Goal: Transaction & Acquisition: Book appointment/travel/reservation

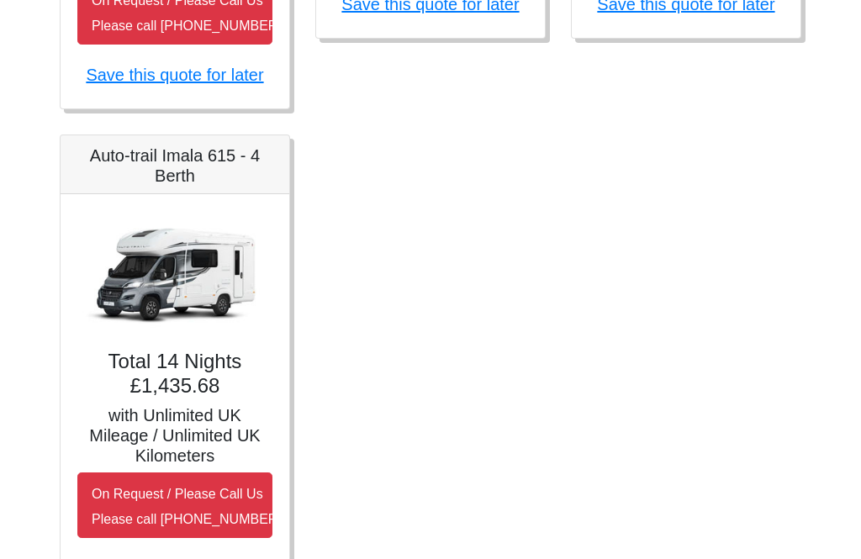
scroll to position [1196, 0]
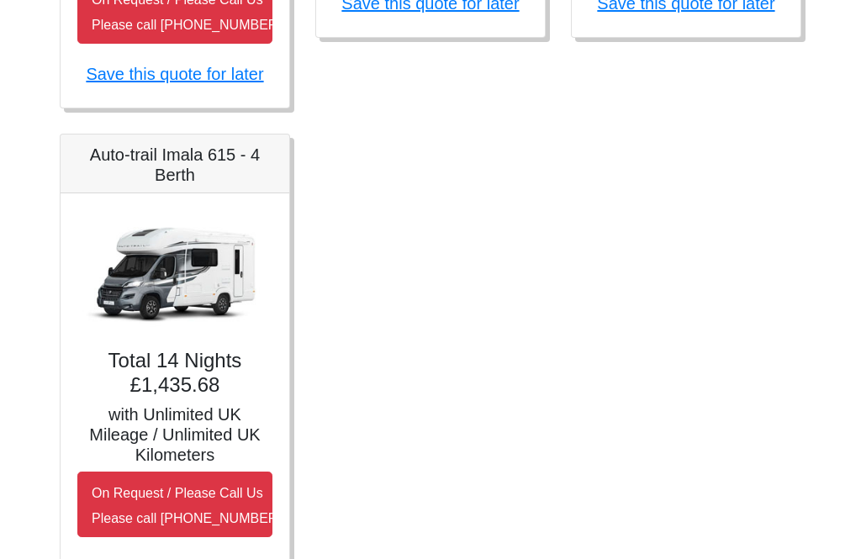
click at [207, 289] on img at bounding box center [174, 273] width 195 height 125
click at [213, 173] on h5 "Auto-trail Imala 615 - 4 Berth" at bounding box center [174, 165] width 195 height 40
click at [237, 171] on h5 "Auto-trail Imala 615 - 4 Berth" at bounding box center [174, 165] width 195 height 40
click at [237, 293] on img at bounding box center [174, 273] width 195 height 125
click at [233, 311] on img at bounding box center [174, 273] width 195 height 125
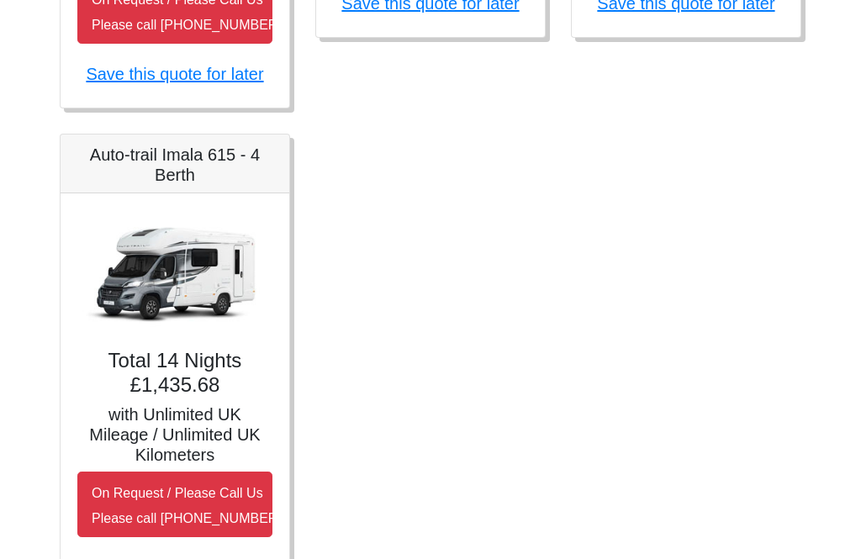
click at [237, 322] on img at bounding box center [174, 273] width 195 height 125
click at [238, 367] on h4 "Total 14 Nights £1,435.68" at bounding box center [174, 374] width 195 height 49
click at [229, 409] on h5 "with Unlimited UK Mileage / Unlimited UK Kilometers" at bounding box center [174, 435] width 195 height 61
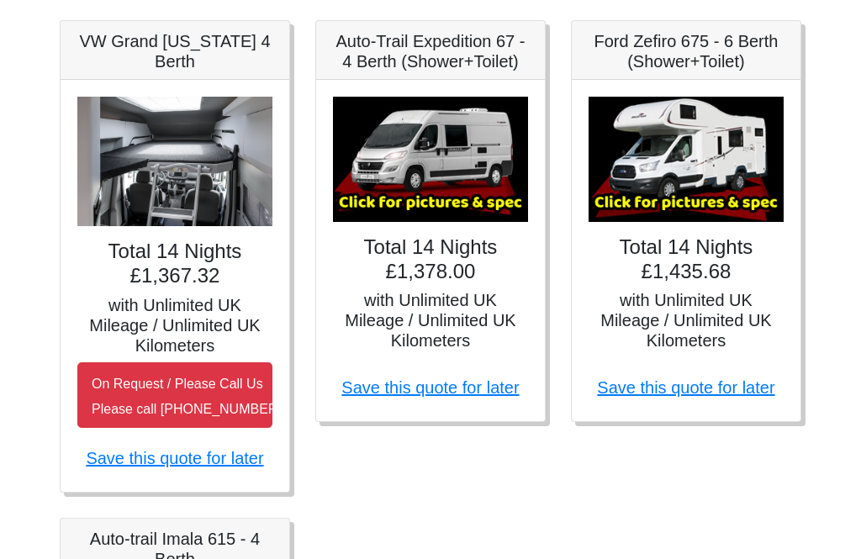
scroll to position [809, 0]
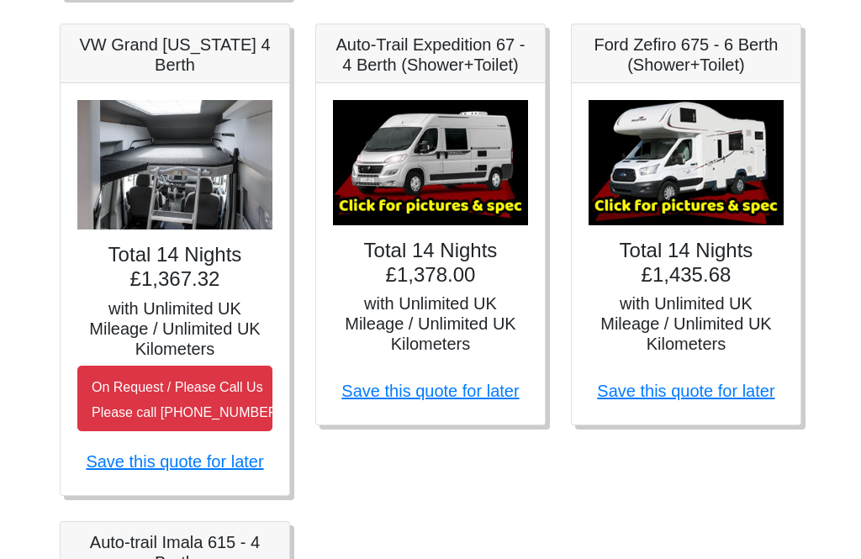
click at [726, 183] on img at bounding box center [685, 162] width 195 height 125
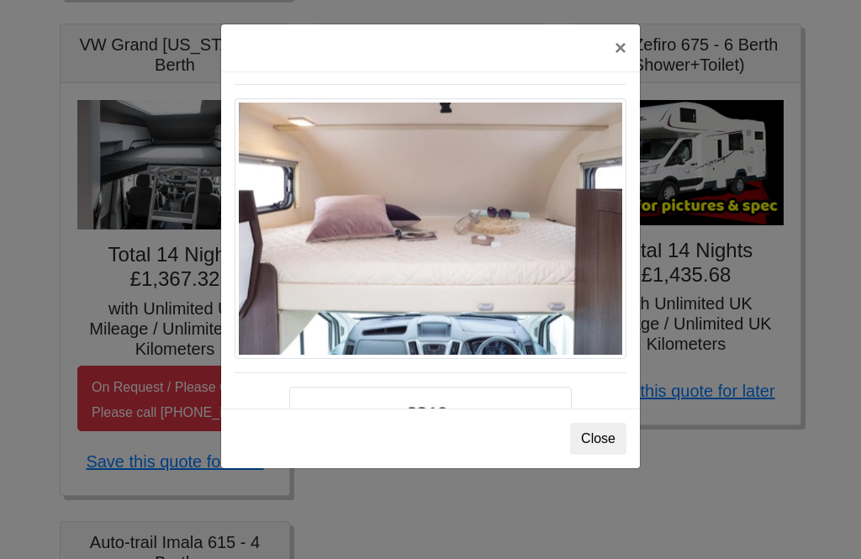
scroll to position [2365, 0]
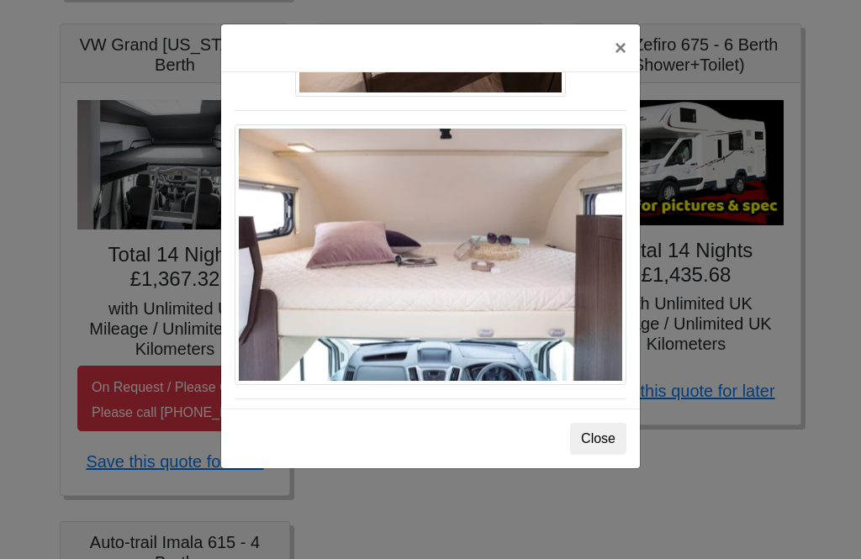
click at [629, 50] on button "×" at bounding box center [620, 47] width 39 height 47
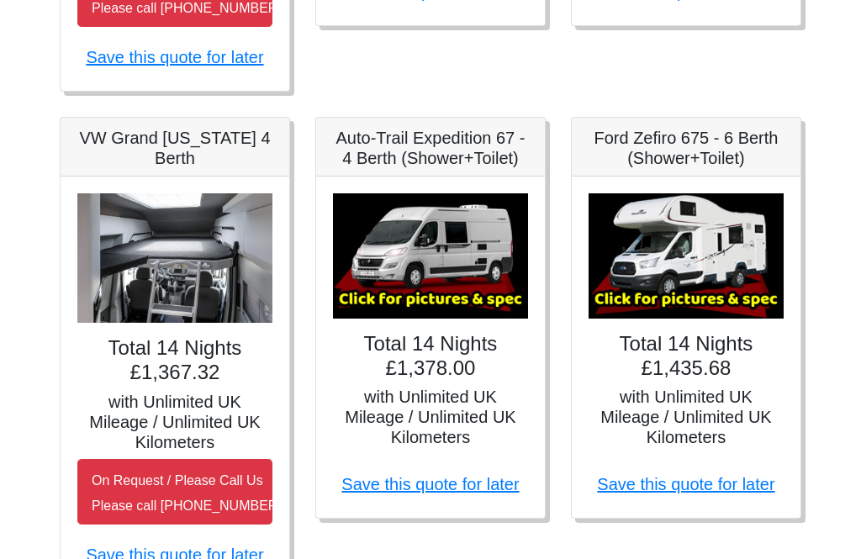
scroll to position [714, 0]
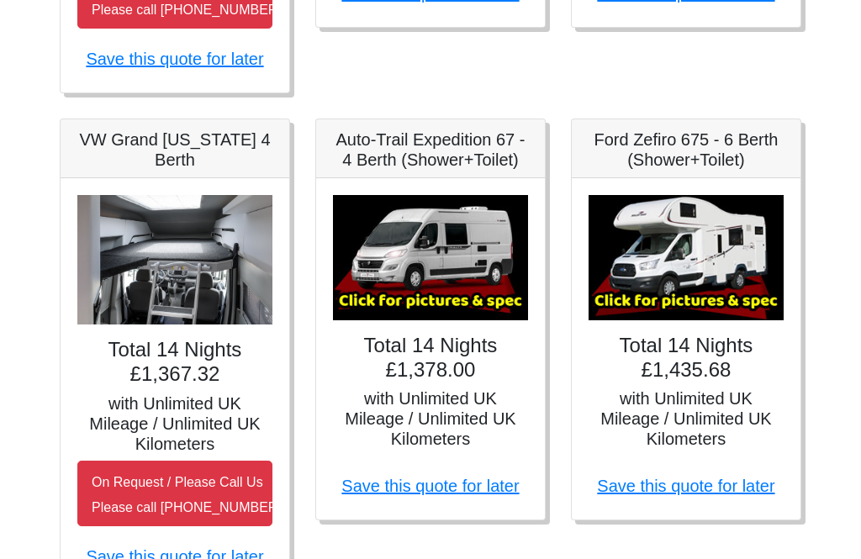
click at [505, 271] on img at bounding box center [430, 257] width 195 height 125
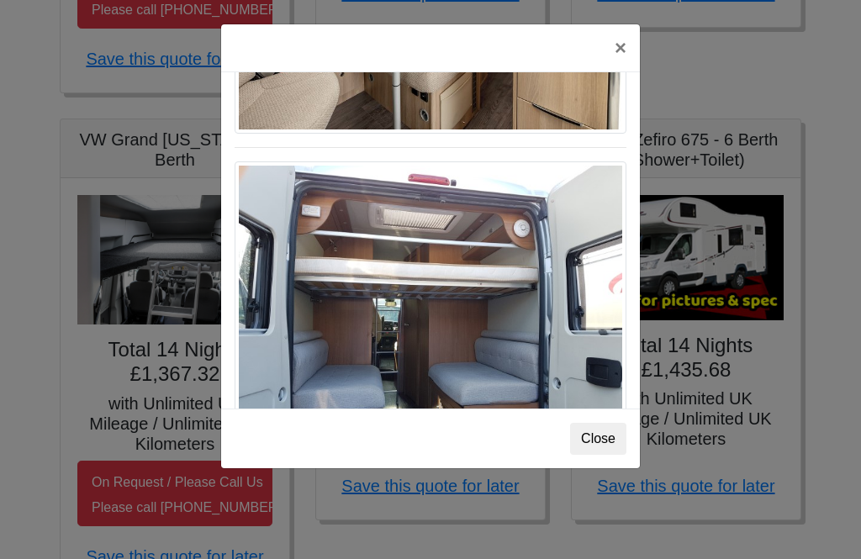
scroll to position [1353, 0]
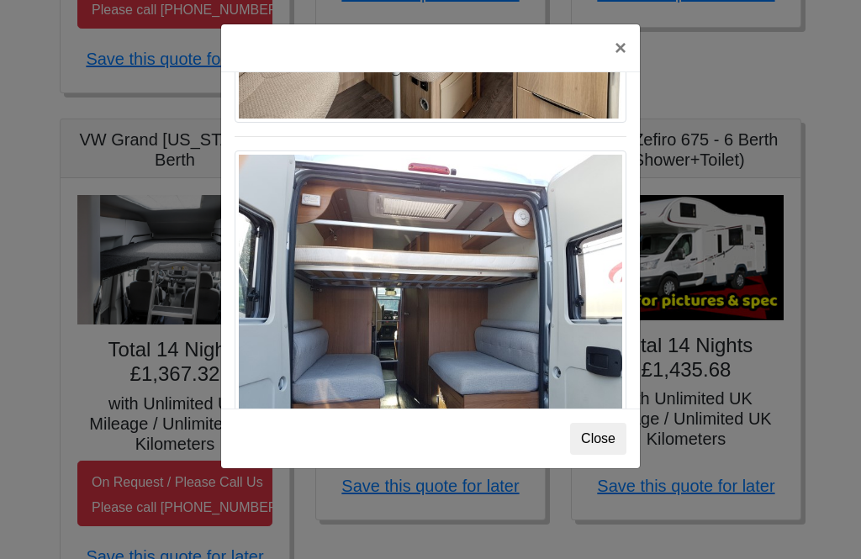
click at [629, 48] on button "×" at bounding box center [620, 47] width 39 height 47
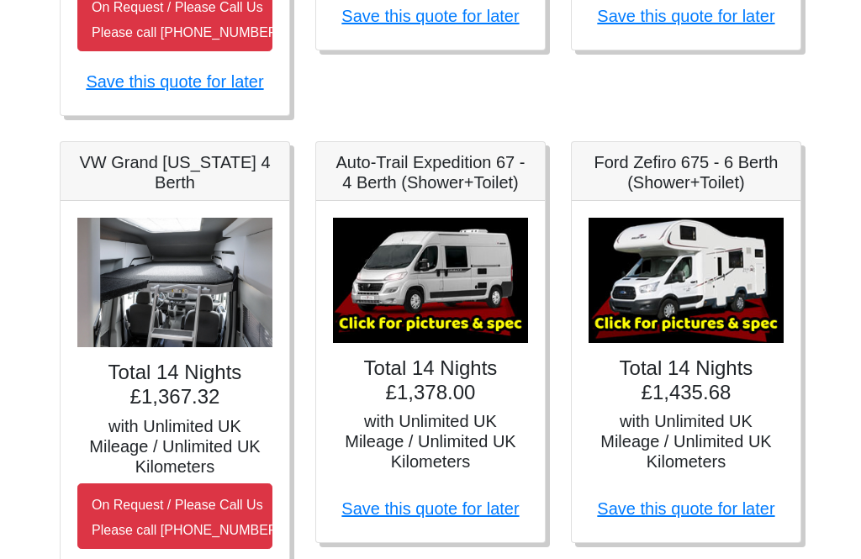
scroll to position [688, 0]
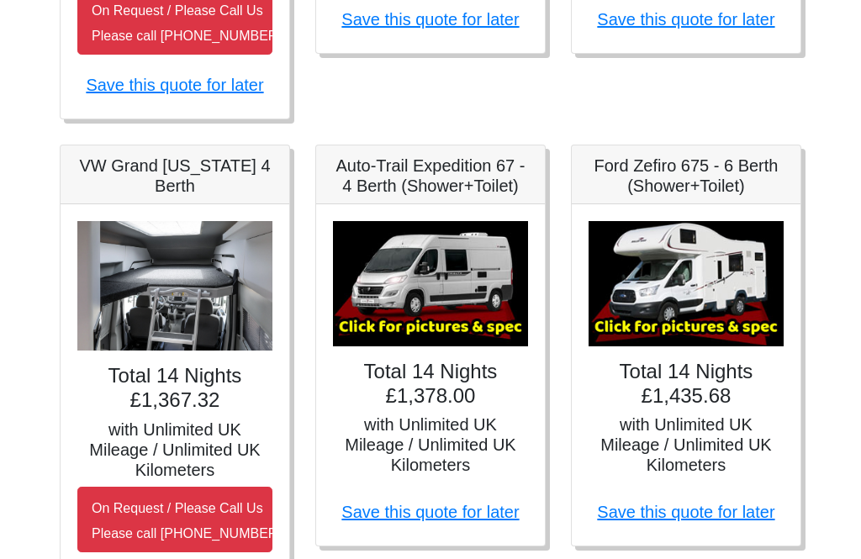
click at [212, 319] on img at bounding box center [174, 287] width 195 height 130
click at [217, 175] on h5 "VW Grand [US_STATE] 4 Berth" at bounding box center [174, 176] width 195 height 40
click at [236, 255] on img at bounding box center [174, 287] width 195 height 130
click at [224, 308] on img at bounding box center [174, 287] width 195 height 130
click at [231, 332] on img at bounding box center [174, 287] width 195 height 130
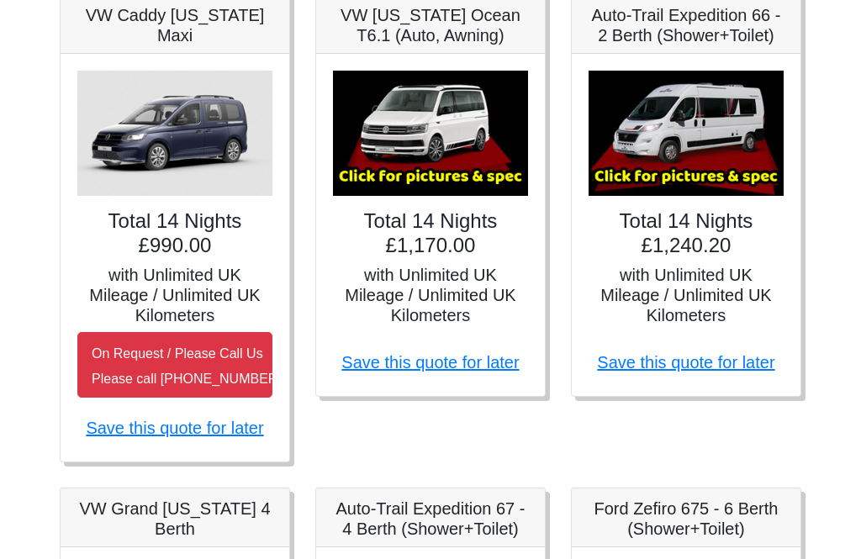
scroll to position [345, 0]
click at [735, 146] on img at bounding box center [685, 133] width 195 height 125
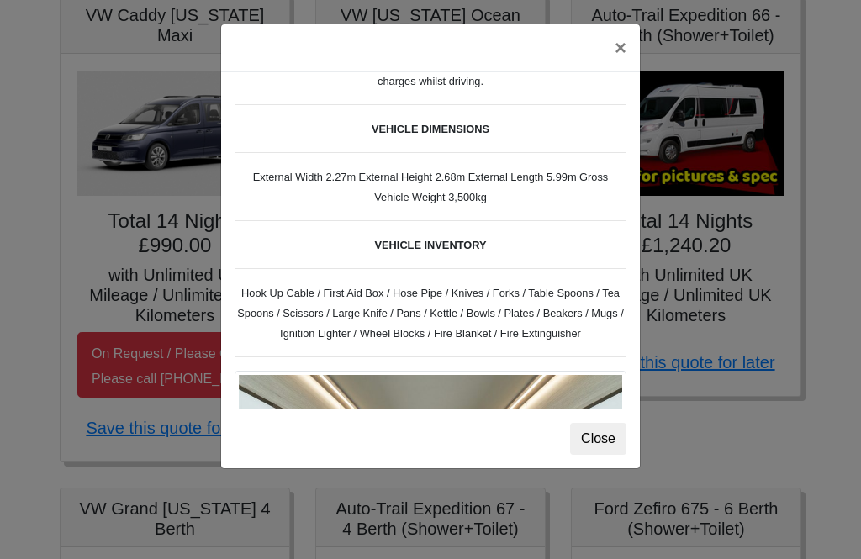
scroll to position [530, 0]
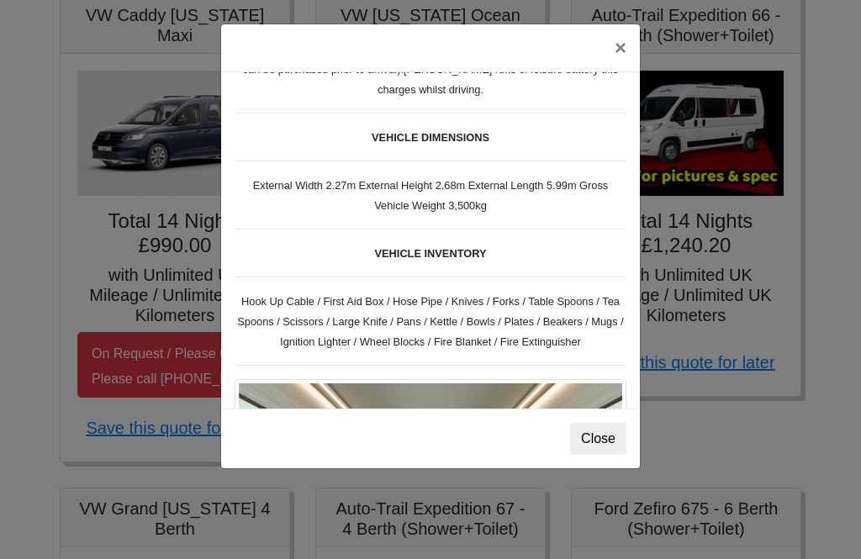
click at [633, 45] on button "×" at bounding box center [620, 47] width 39 height 47
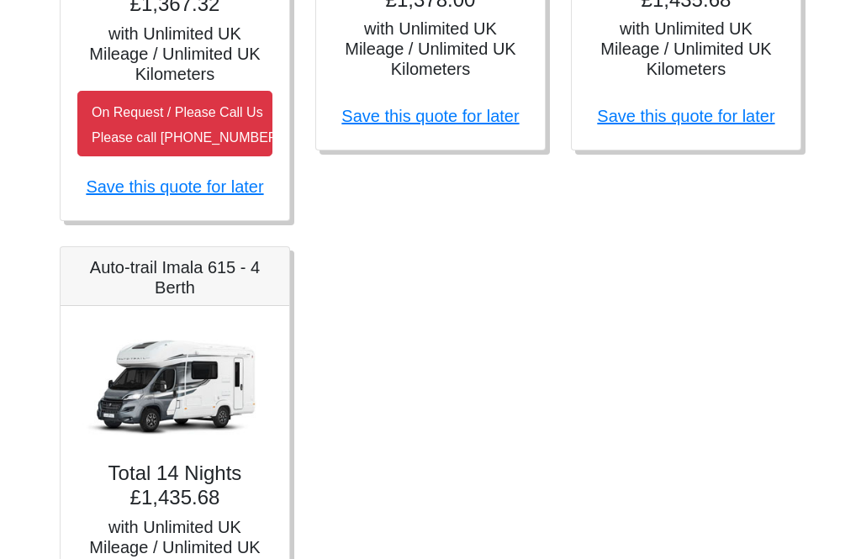
scroll to position [1094, 0]
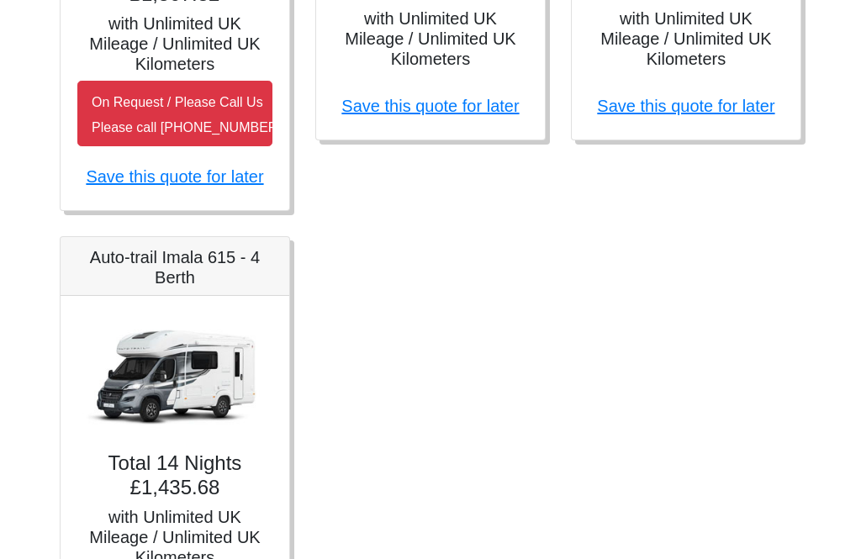
click at [229, 352] on img at bounding box center [174, 376] width 195 height 125
click at [243, 270] on h5 "Auto-trail Imala 615 - 4 Berth" at bounding box center [174, 268] width 195 height 40
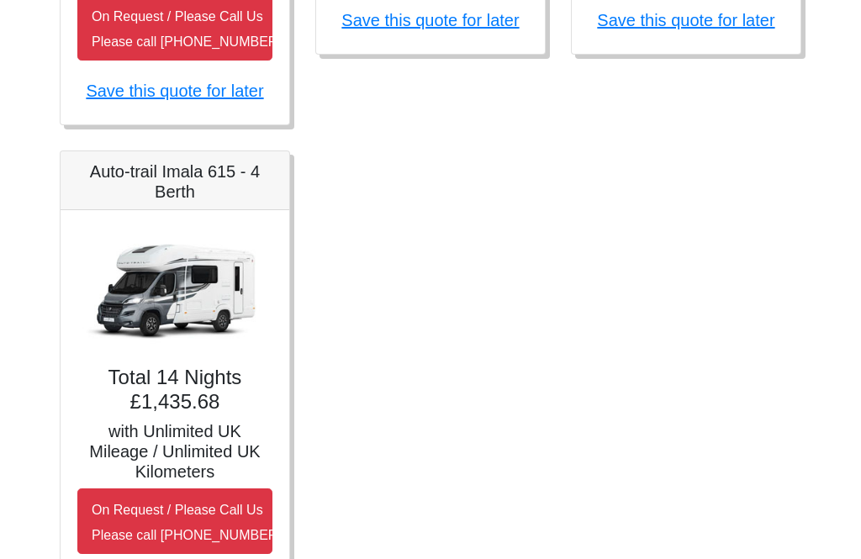
scroll to position [1180, 0]
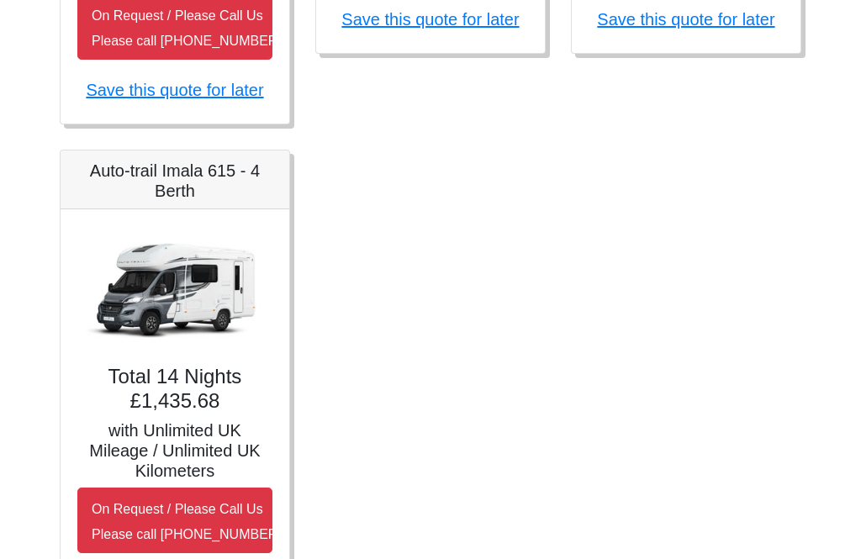
click at [226, 406] on h4 "Total 14 Nights £1,435.68" at bounding box center [174, 390] width 195 height 49
click at [240, 393] on h4 "Total 14 Nights £1,435.68" at bounding box center [174, 390] width 195 height 49
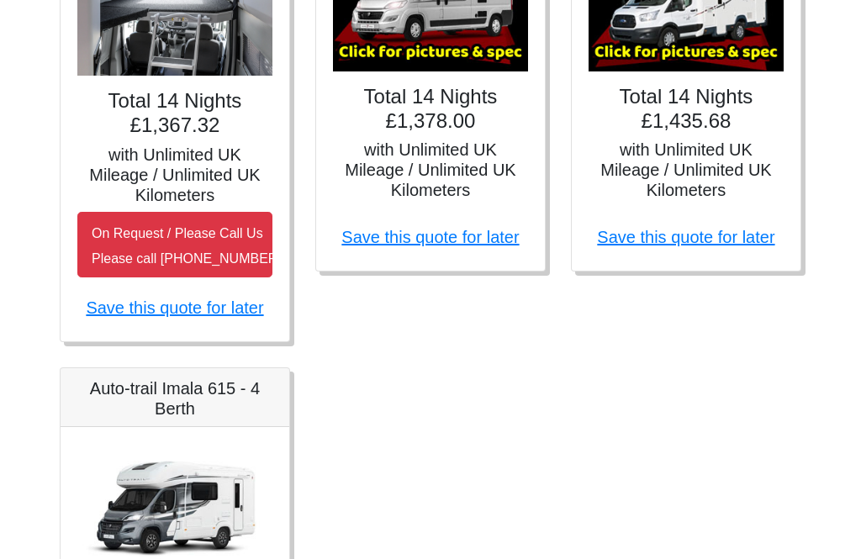
scroll to position [888, 0]
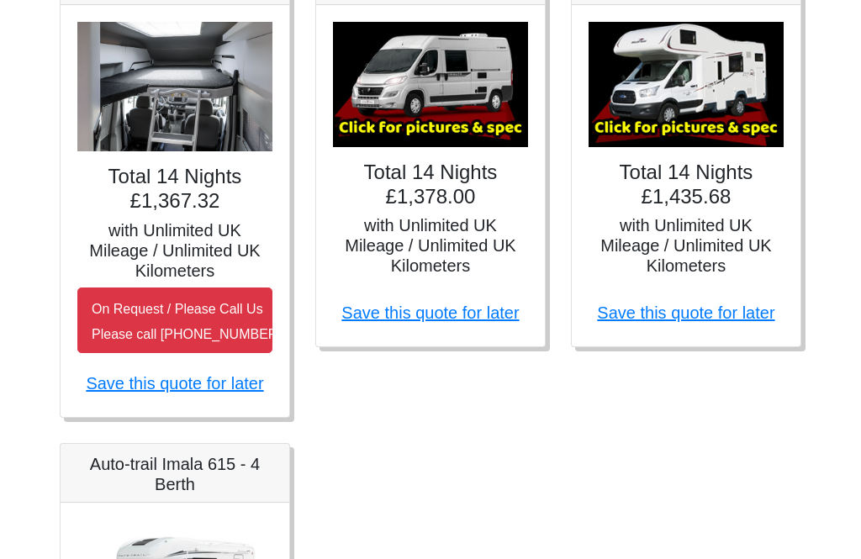
click at [730, 116] on img at bounding box center [685, 84] width 195 height 125
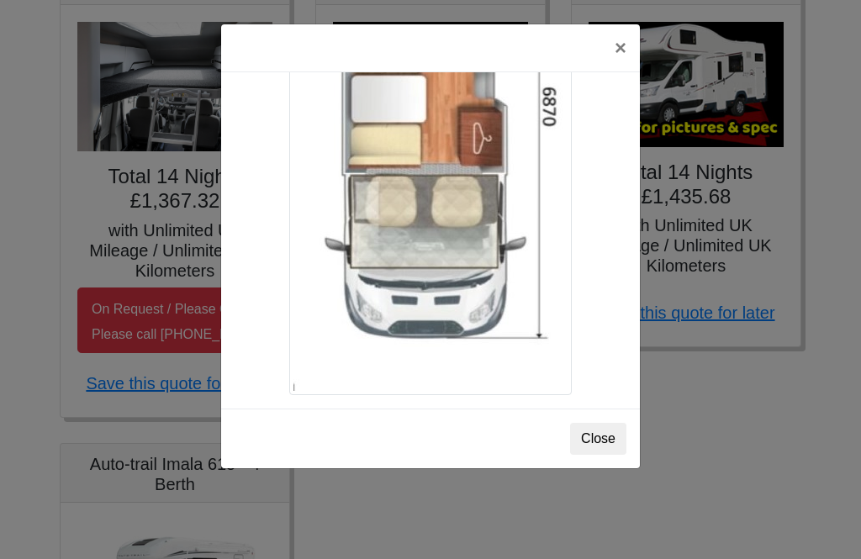
scroll to position [3001, 0]
click at [609, 443] on button "Close" at bounding box center [598, 439] width 56 height 32
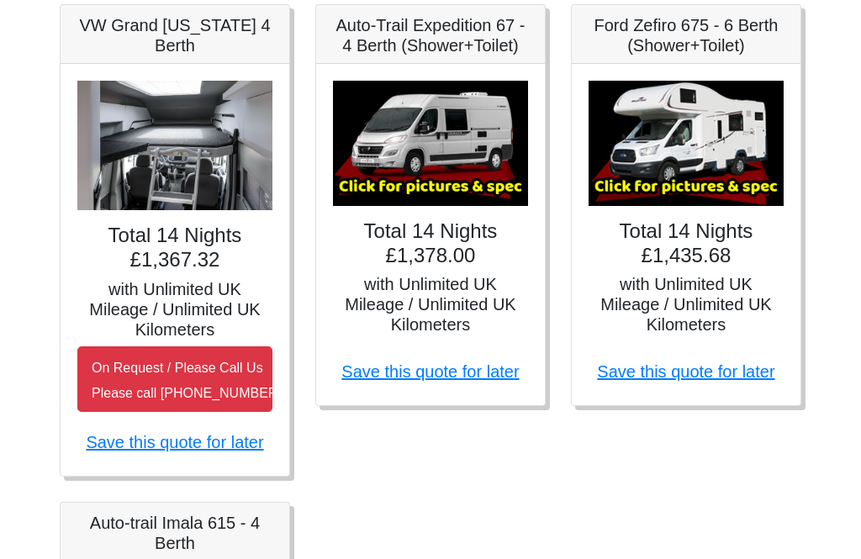
scroll to position [830, 0]
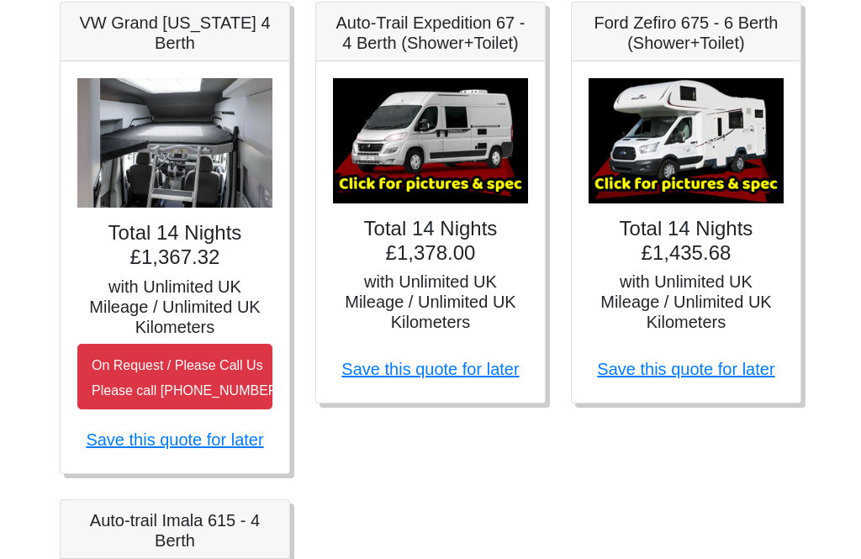
click at [725, 156] on img at bounding box center [685, 141] width 195 height 125
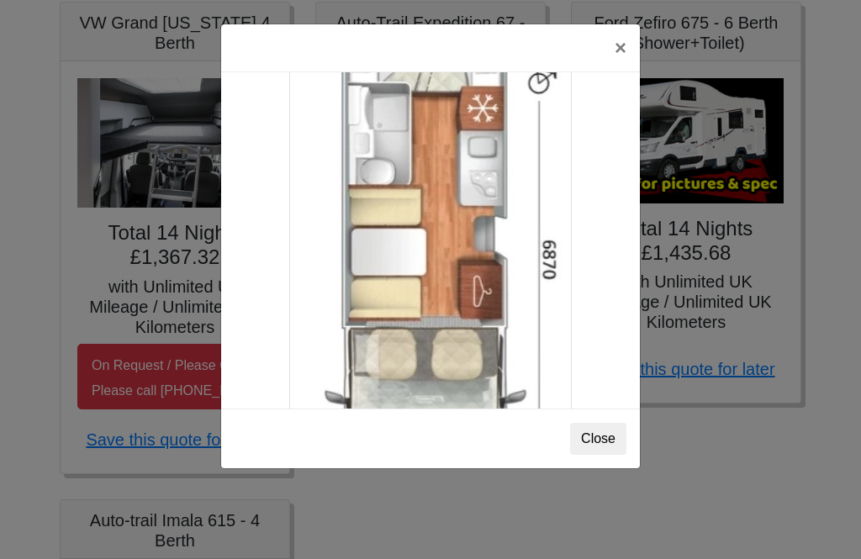
scroll to position [2859, 0]
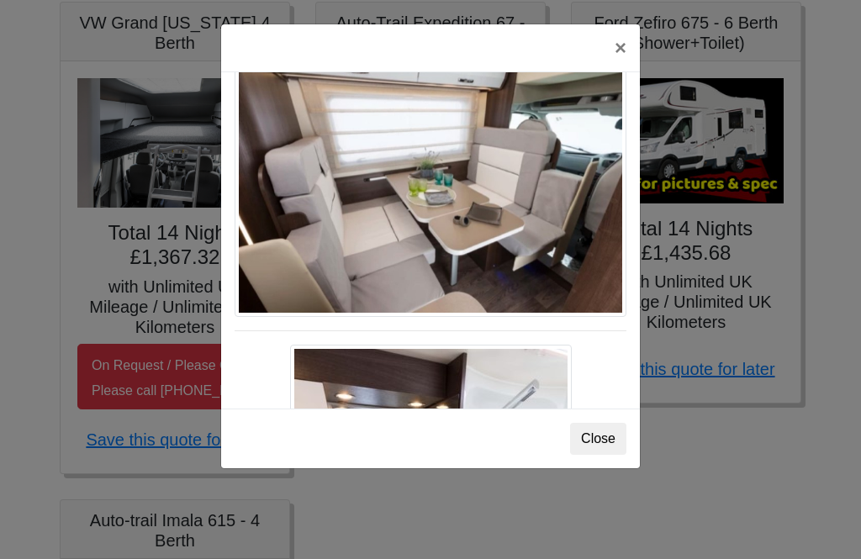
click at [633, 59] on button "×" at bounding box center [620, 47] width 39 height 47
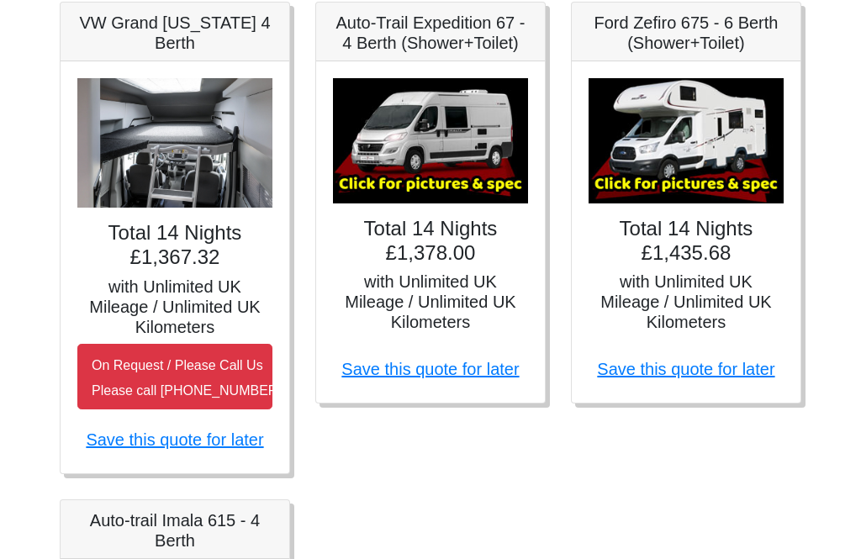
scroll to position [0, 0]
click at [504, 171] on img at bounding box center [430, 140] width 195 height 125
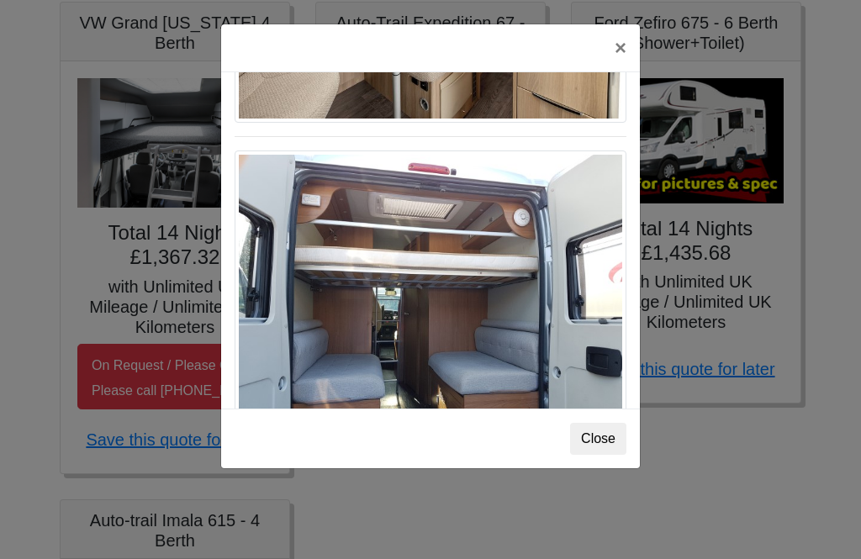
click at [637, 48] on button "×" at bounding box center [620, 47] width 39 height 47
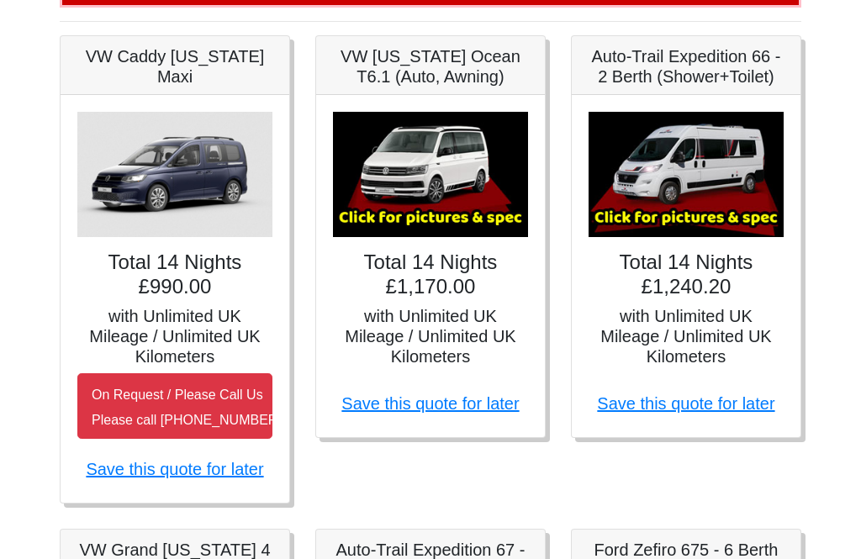
scroll to position [290, 0]
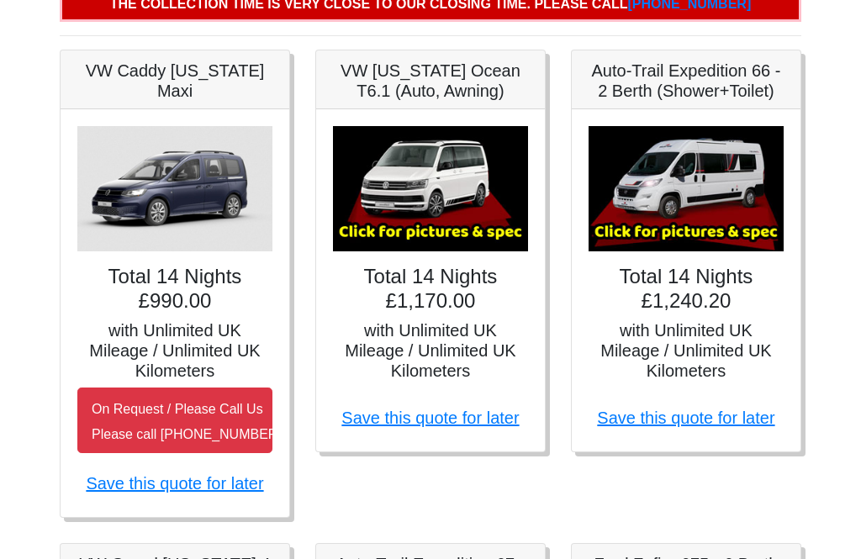
click at [738, 192] on img at bounding box center [685, 188] width 195 height 125
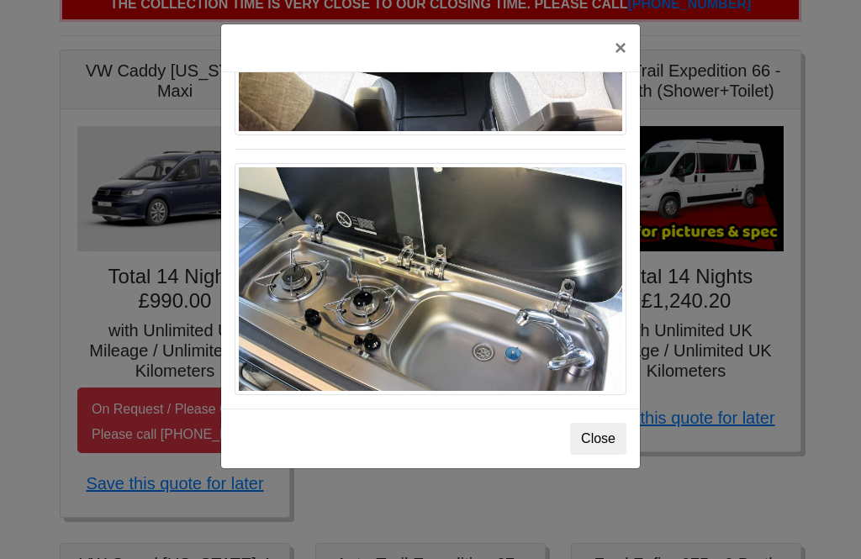
scroll to position [1784, 0]
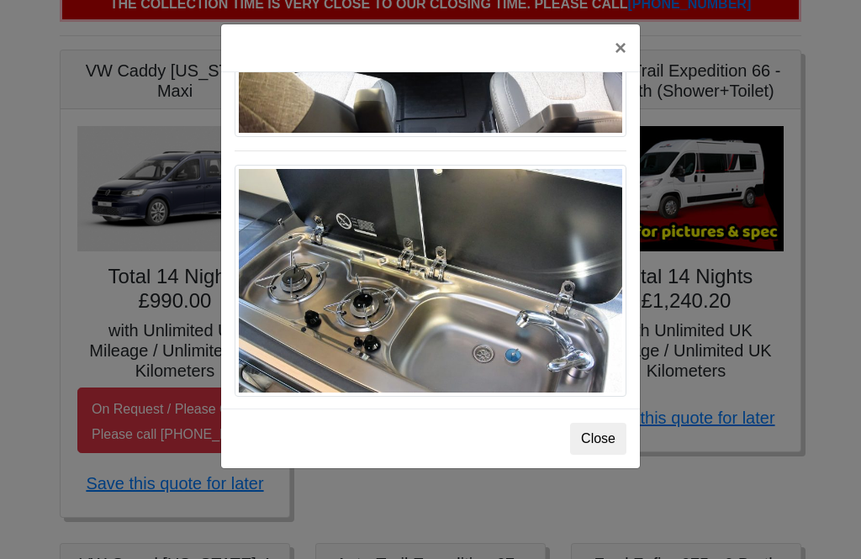
click at [637, 40] on button "×" at bounding box center [620, 47] width 39 height 47
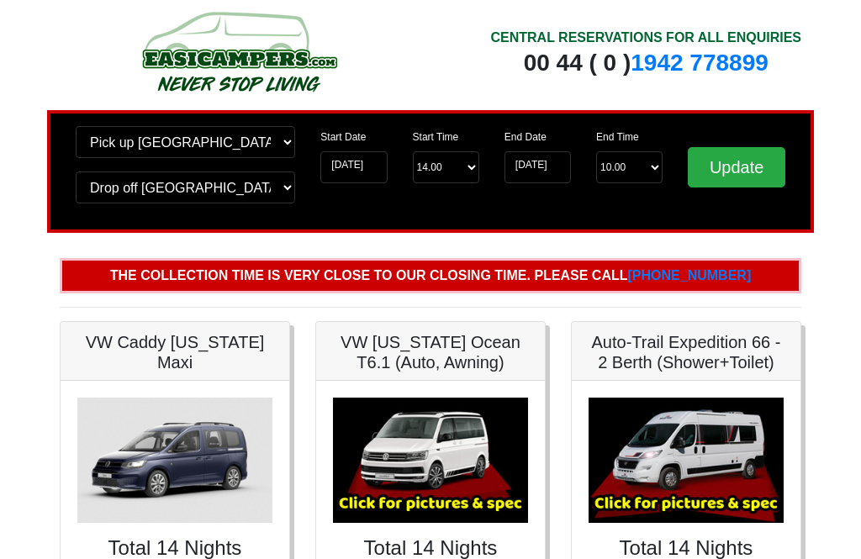
scroll to position [0, 0]
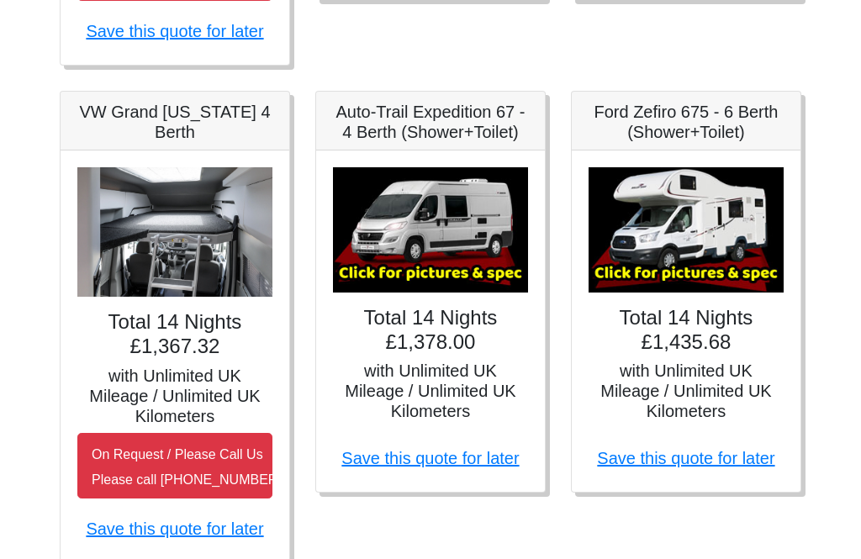
scroll to position [725, 0]
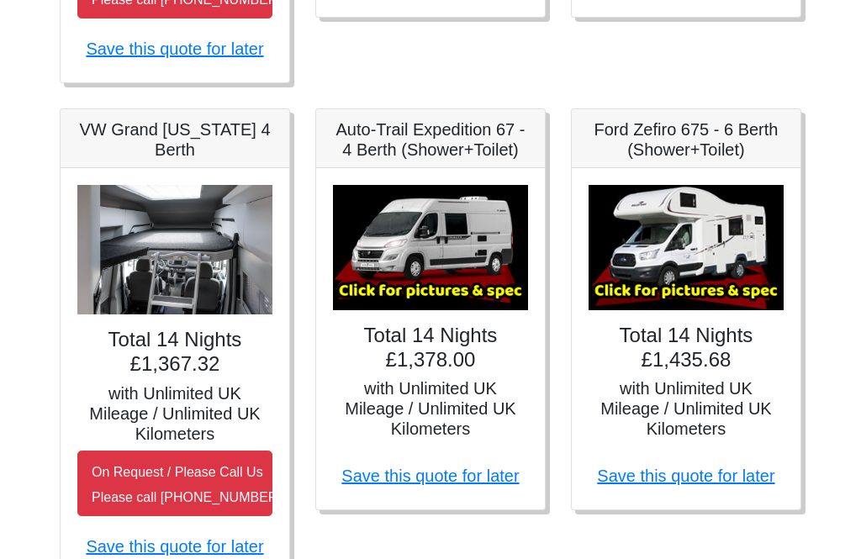
click at [133, 264] on img at bounding box center [174, 250] width 195 height 130
click at [147, 277] on img at bounding box center [174, 250] width 195 height 130
click at [166, 226] on img at bounding box center [174, 250] width 195 height 130
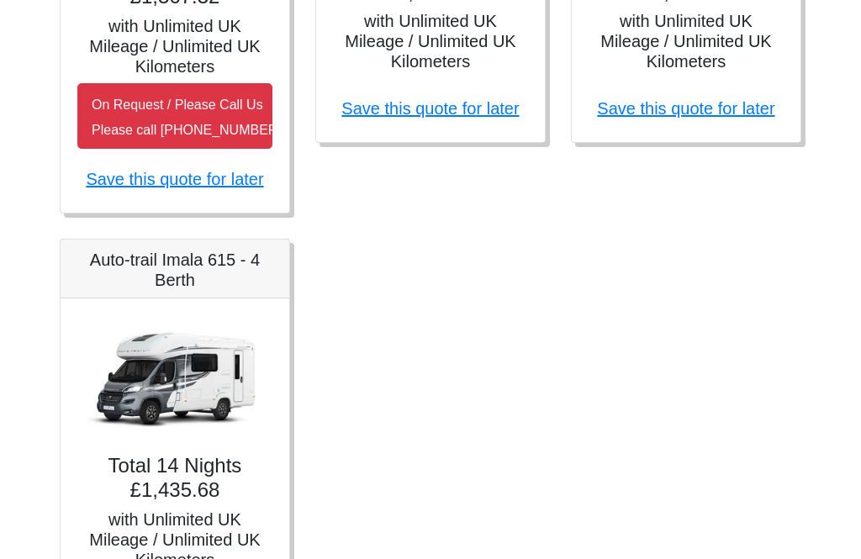
scroll to position [1093, 0]
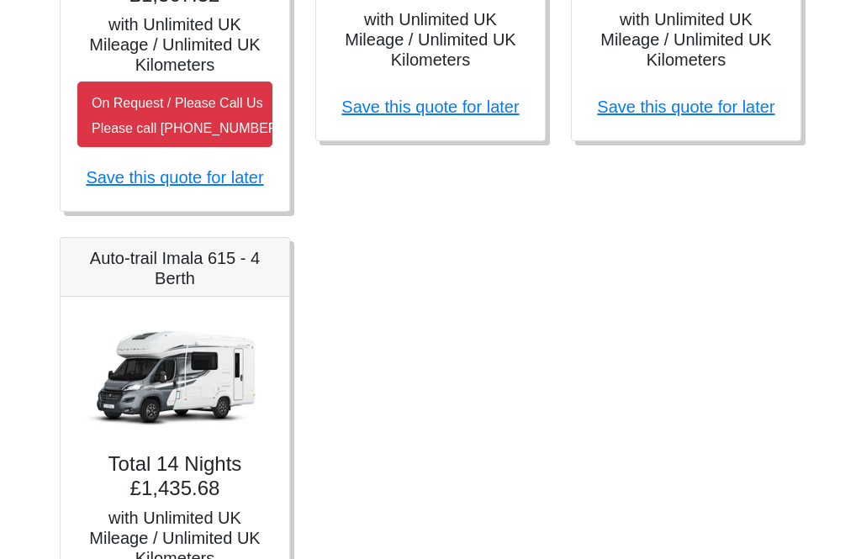
click at [155, 369] on img at bounding box center [174, 376] width 195 height 125
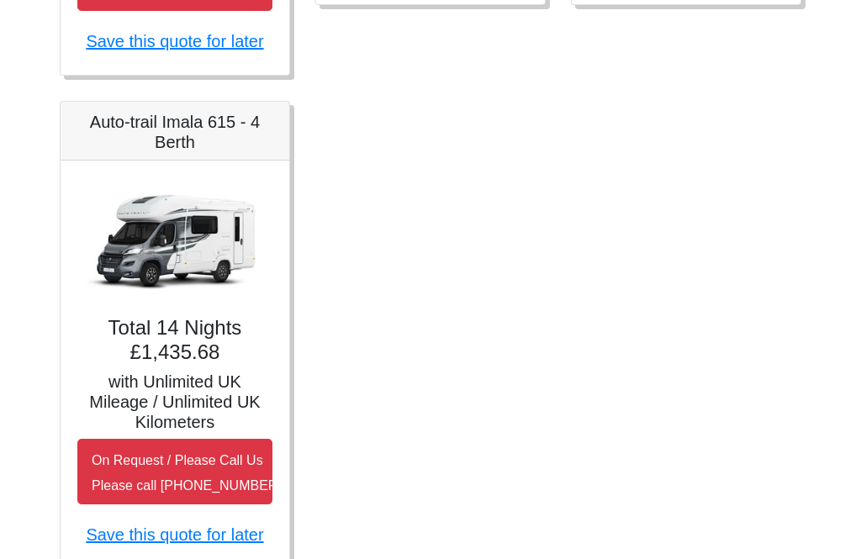
scroll to position [1247, 0]
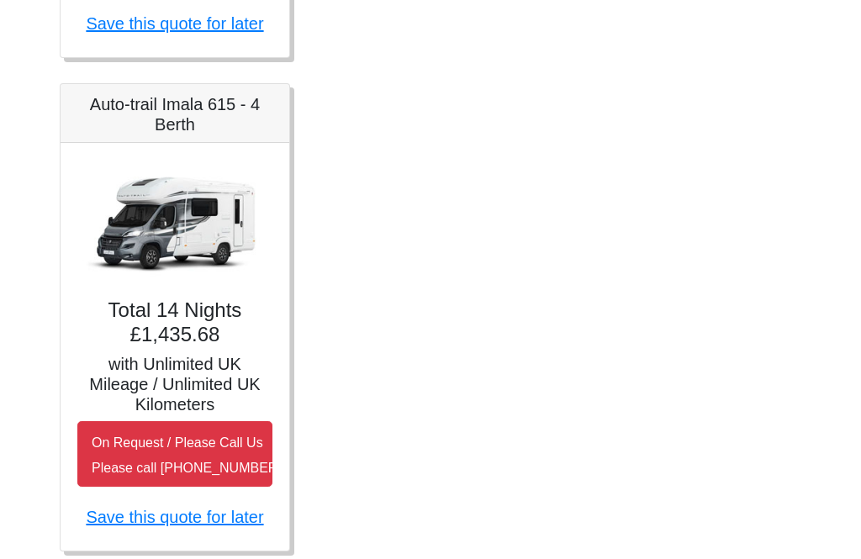
click at [128, 516] on link "Save this quote for later" at bounding box center [174, 517] width 177 height 18
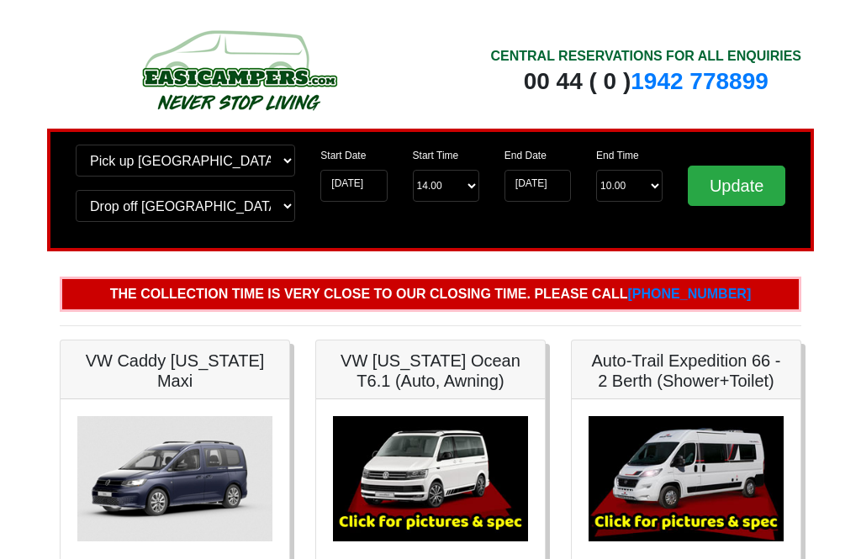
scroll to position [1301, 0]
